Goal: Task Accomplishment & Management: Manage account settings

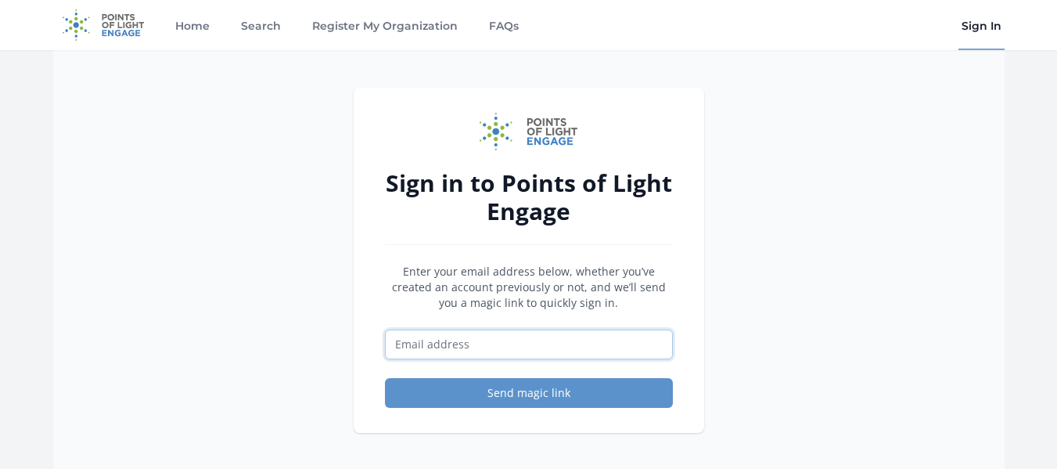
click at [454, 349] on input "Email address" at bounding box center [529, 344] width 288 height 30
type input "Tdanyel008@gmail.com"
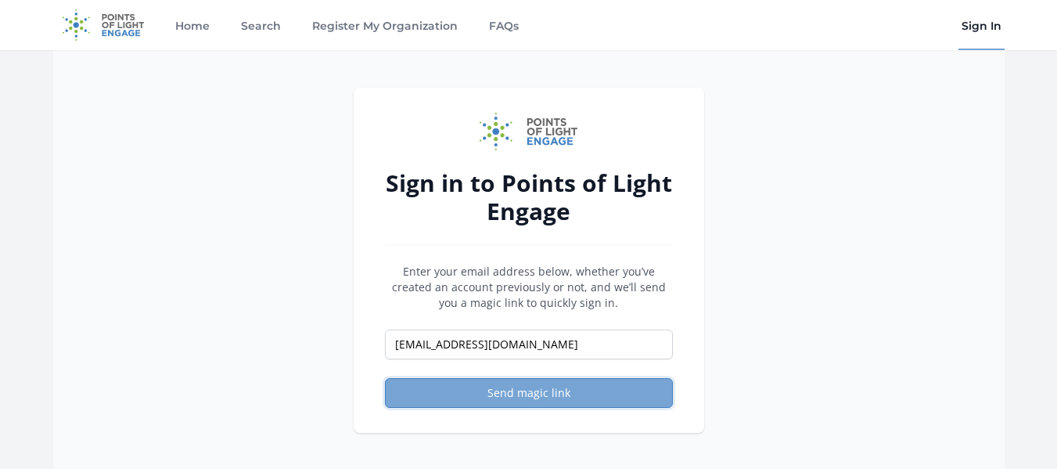
click at [477, 399] on button "Send magic link" at bounding box center [529, 393] width 288 height 30
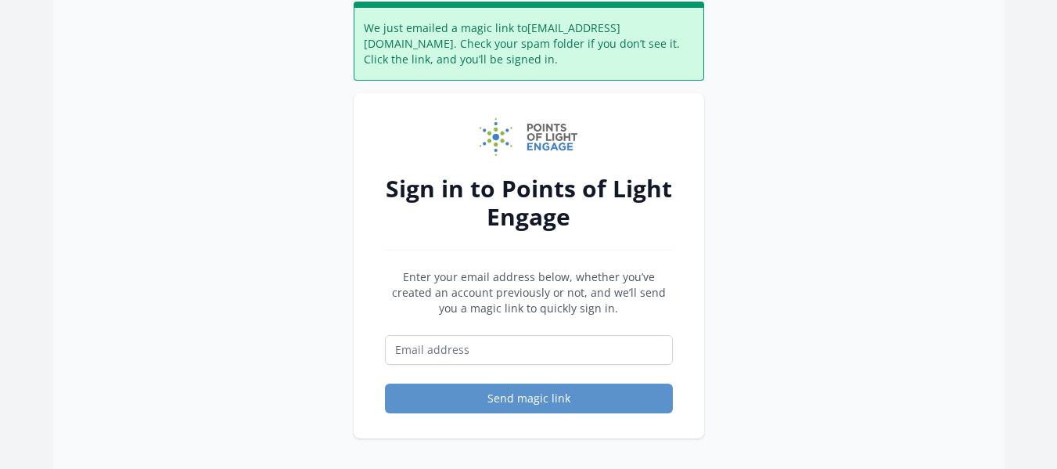
scroll to position [90, 0]
